Goal: Information Seeking & Learning: Learn about a topic

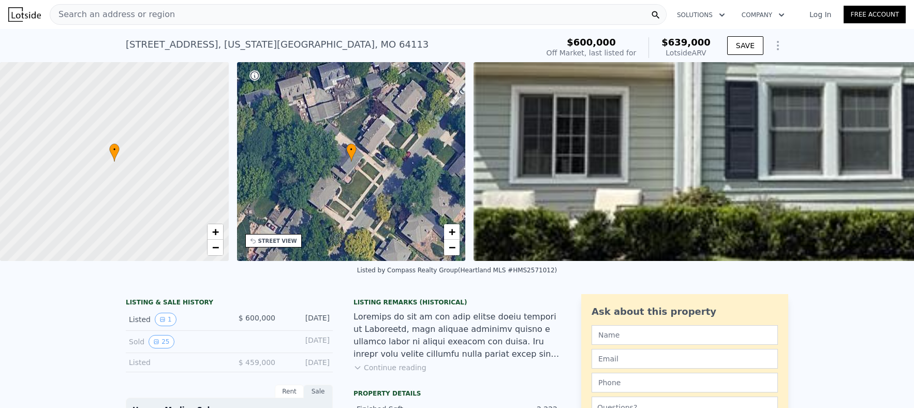
scroll to position [11, 0]
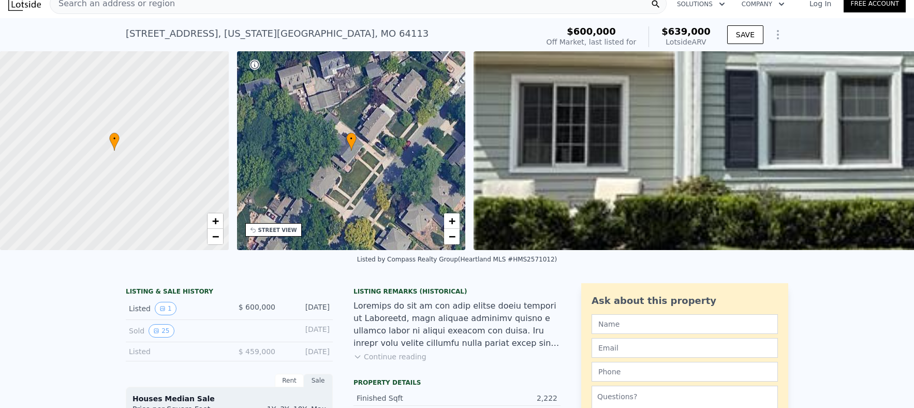
click at [395, 175] on div "• + −" at bounding box center [351, 150] width 229 height 199
click at [262, 230] on div "STREET VIEW" at bounding box center [277, 230] width 39 height 8
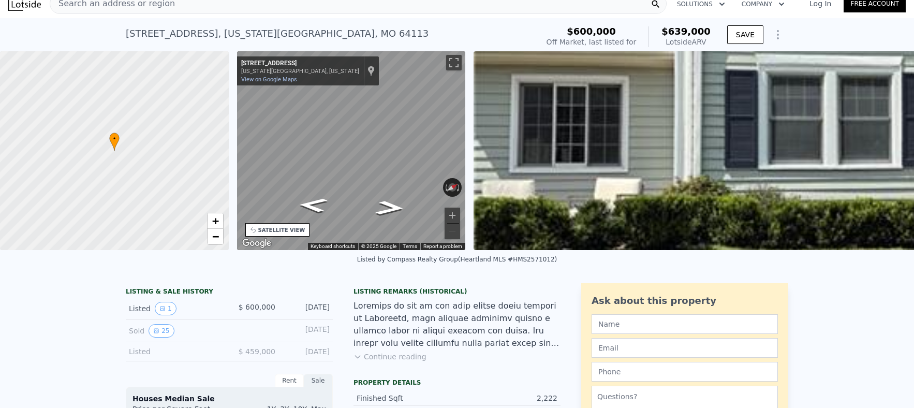
click at [262, 230] on div "SATELLITE VIEW" at bounding box center [281, 230] width 47 height 8
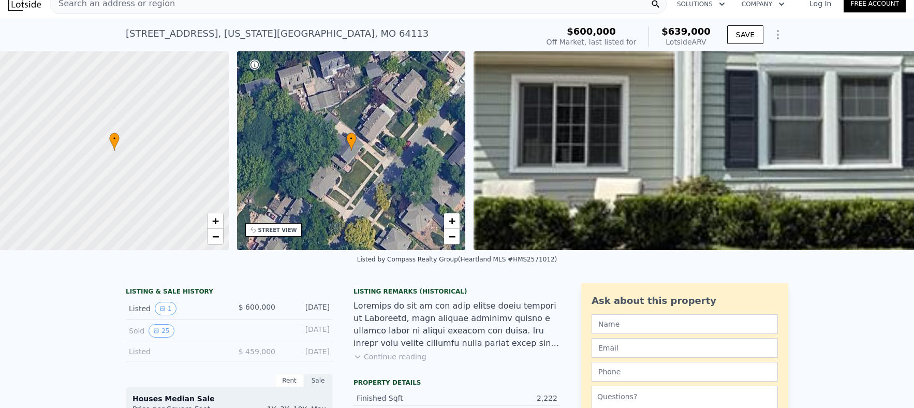
click at [380, 362] on button "Continue reading" at bounding box center [390, 357] width 73 height 10
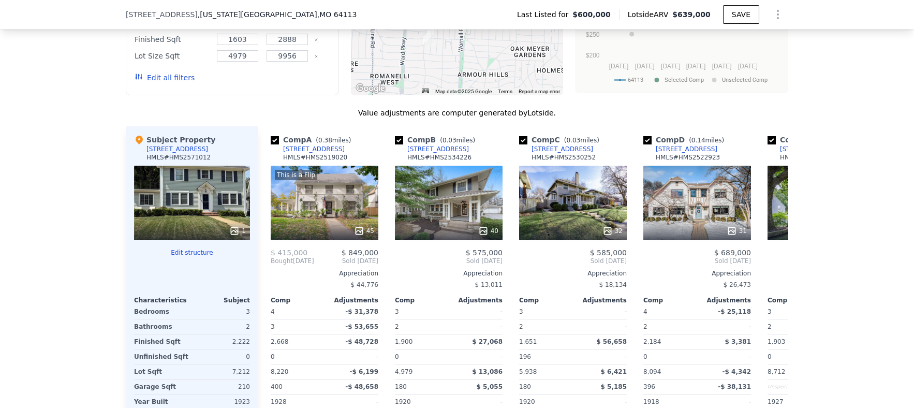
scroll to position [1242, 0]
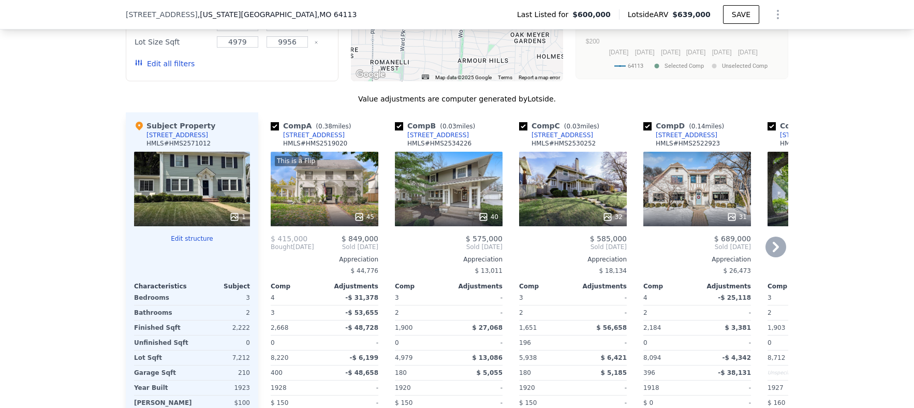
click at [772, 237] on icon at bounding box center [776, 247] width 21 height 21
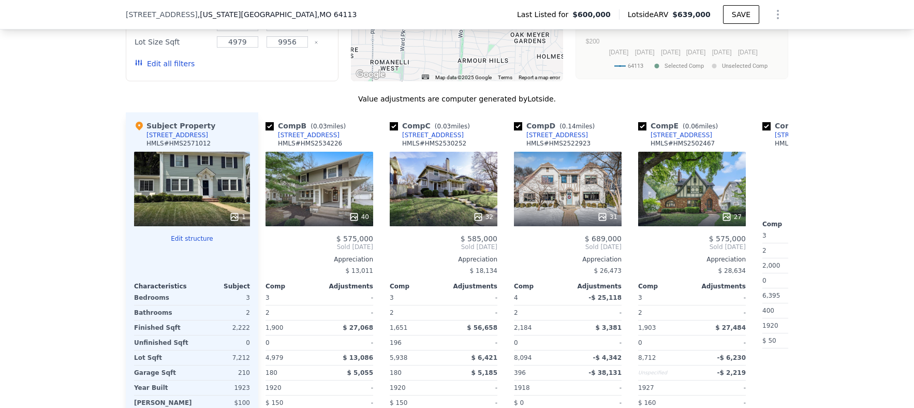
scroll to position [0, 249]
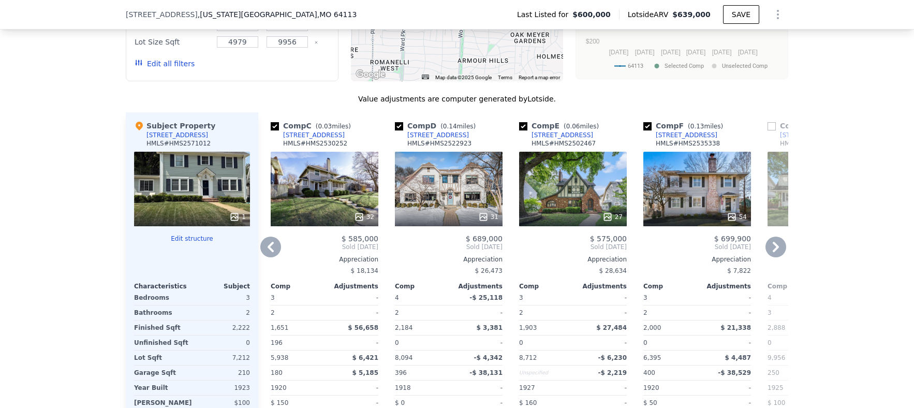
click at [772, 237] on icon at bounding box center [776, 247] width 21 height 21
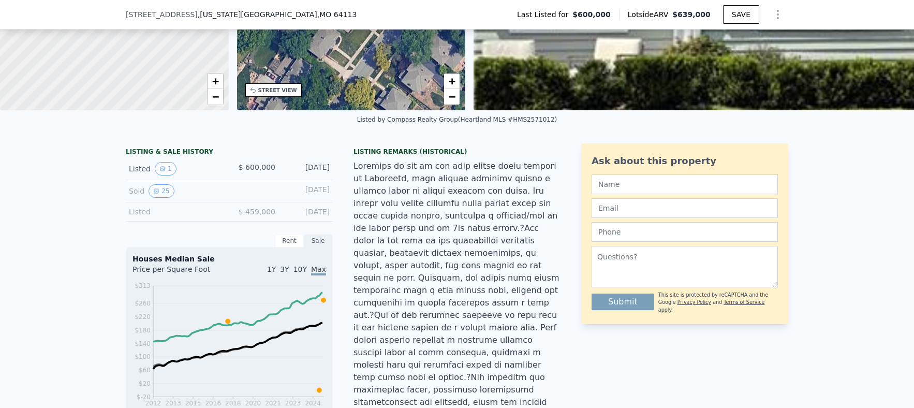
scroll to position [133, 0]
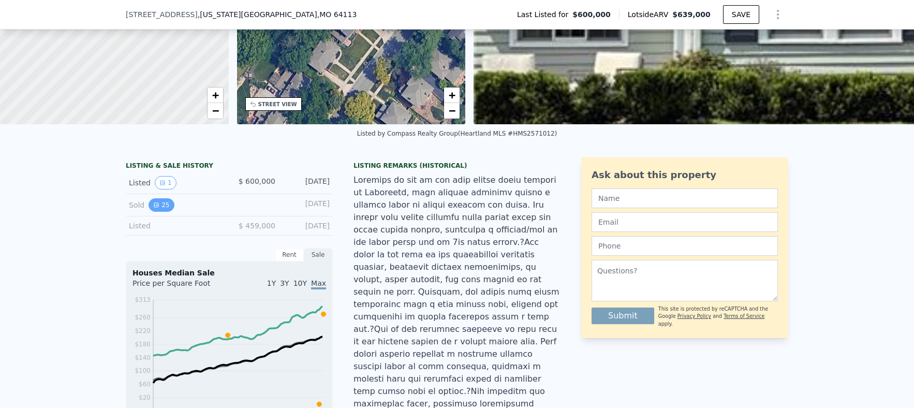
click at [164, 212] on button "25" at bounding box center [161, 204] width 25 height 13
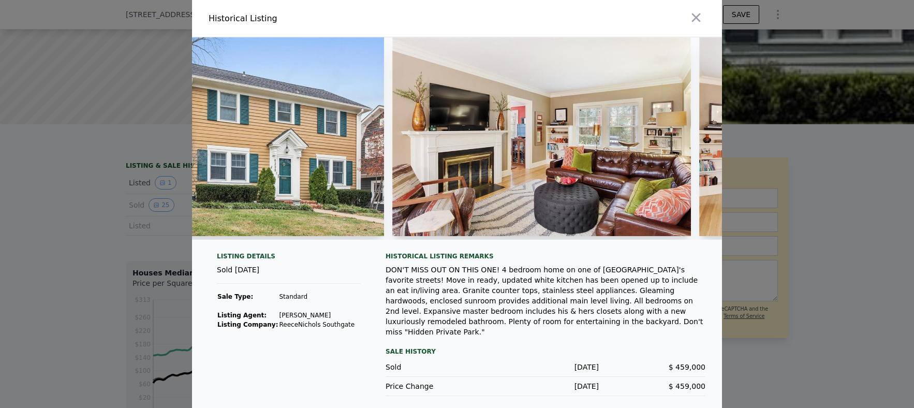
scroll to position [0, 426]
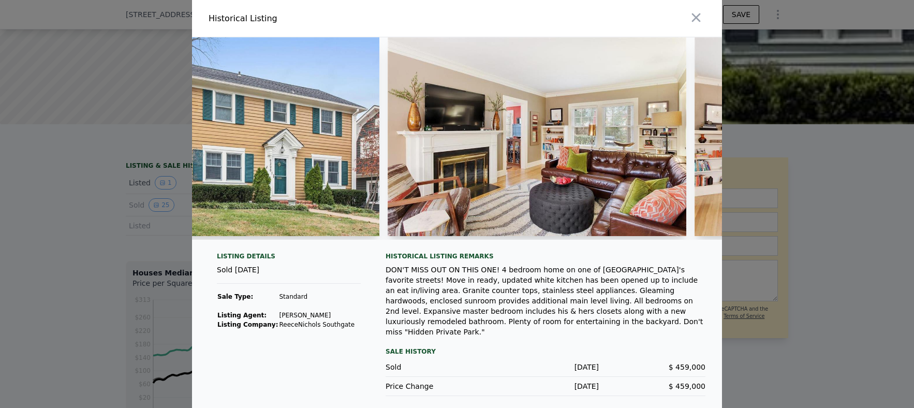
click at [547, 165] on img at bounding box center [537, 136] width 299 height 199
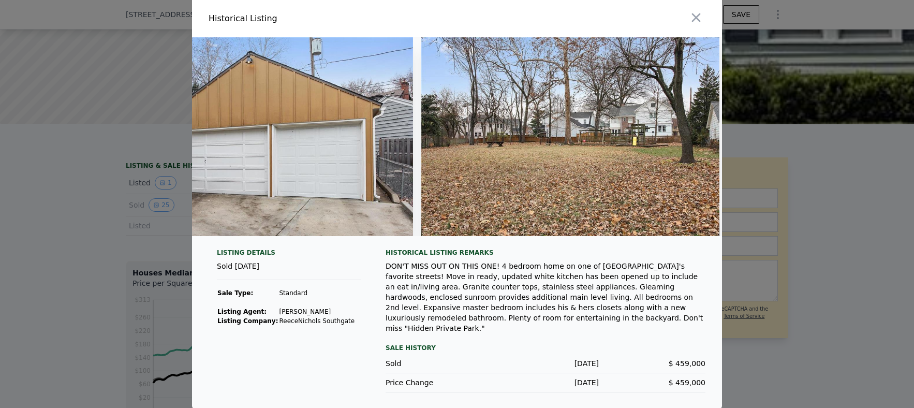
scroll to position [0, 7158]
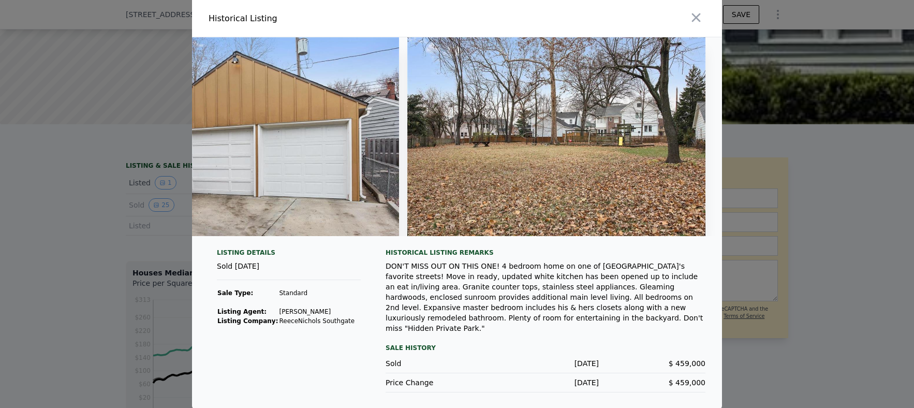
click at [872, 167] on div at bounding box center [457, 204] width 914 height 408
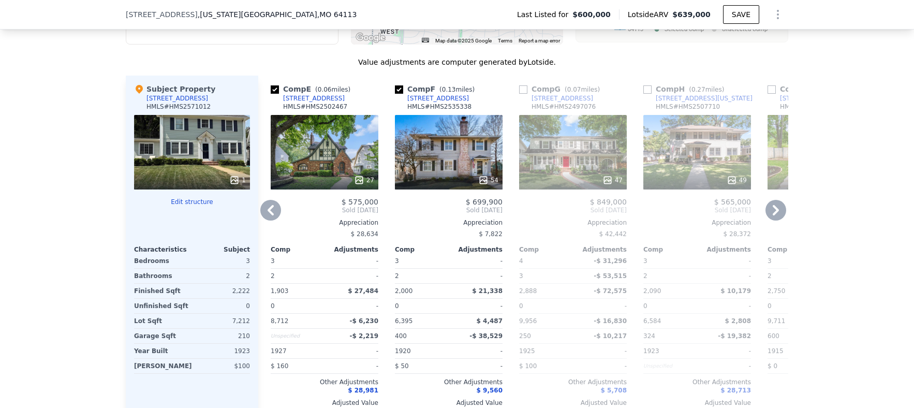
scroll to position [1261, 0]
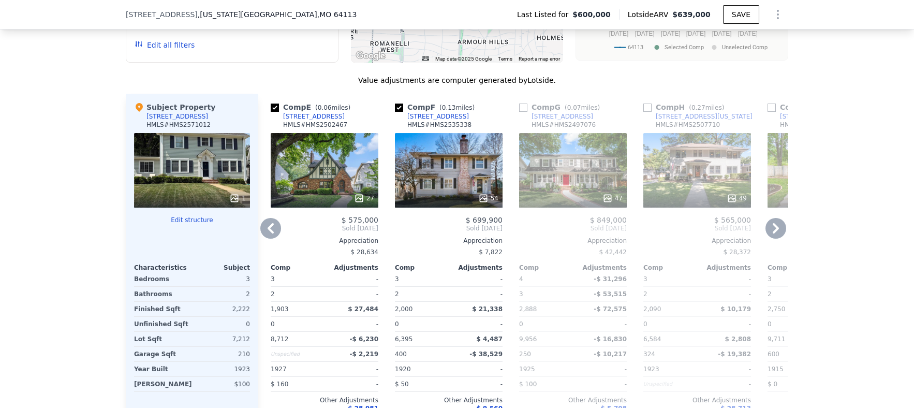
click at [234, 195] on icon at bounding box center [234, 198] width 7 height 7
